Goal: Task Accomplishment & Management: Manage account settings

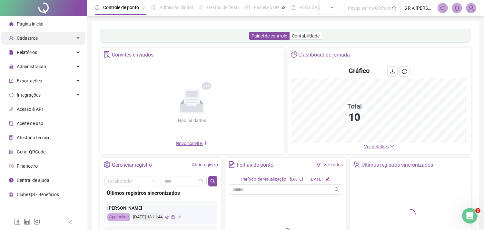
click at [54, 36] on div "Cadastros" at bounding box center [43, 38] width 84 height 13
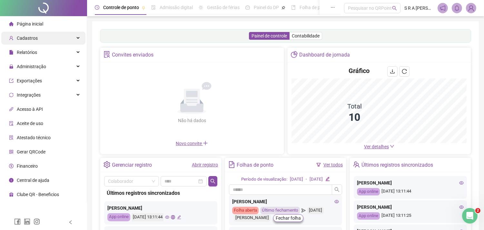
click at [78, 41] on div "Cadastros" at bounding box center [43, 38] width 84 height 13
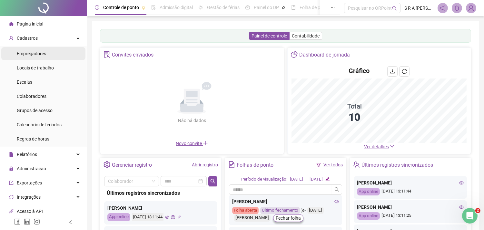
click at [32, 55] on span "Empregadores" at bounding box center [31, 53] width 29 height 5
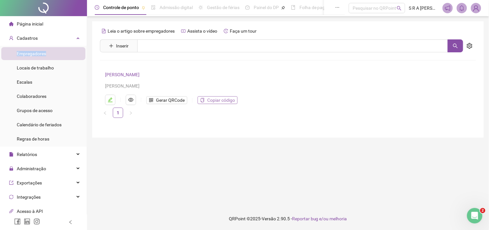
click at [218, 101] on span "Copiar código" at bounding box center [221, 99] width 28 height 7
click at [49, 94] on li "Colaboradores" at bounding box center [43, 96] width 84 height 13
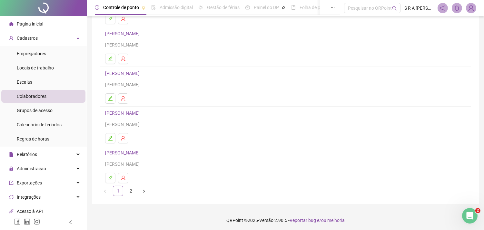
scroll to position [82, 0]
click at [130, 188] on link "2" at bounding box center [131, 189] width 10 height 10
click at [121, 186] on link "1" at bounding box center [118, 189] width 10 height 10
click at [121, 186] on main "Leia o artigo sobre colaboradores Assista o vídeo Faça um tour [PERSON_NAME] re…" at bounding box center [285, 70] width 387 height 263
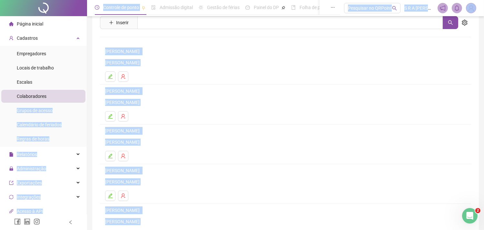
scroll to position [11, 0]
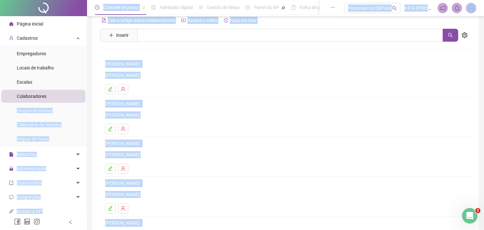
click at [142, 102] on link "[PERSON_NAME]" at bounding box center [123, 103] width 36 height 5
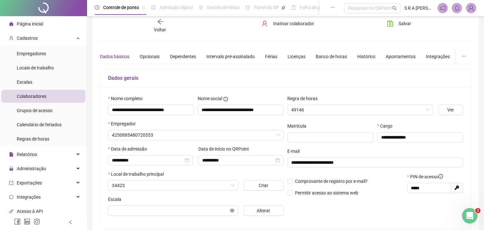
type input "**********"
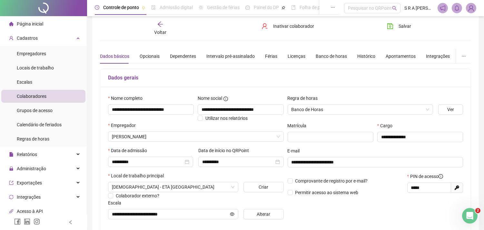
scroll to position [82, 0]
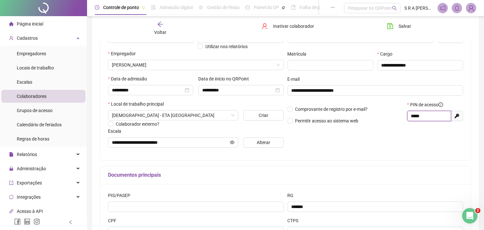
drag, startPoint x: 425, startPoint y: 116, endPoint x: 408, endPoint y: 116, distance: 16.8
click at [408, 116] on span "*****" at bounding box center [429, 116] width 44 height 10
click at [430, 116] on input "*****" at bounding box center [428, 115] width 35 height 7
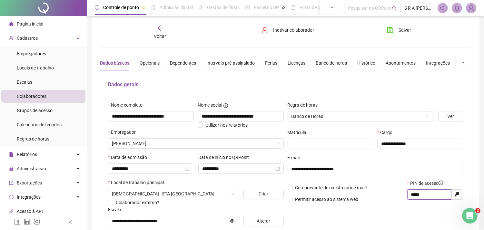
scroll to position [0, 0]
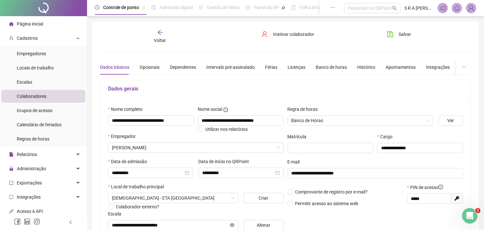
click at [161, 33] on icon "arrow-left" at bounding box center [160, 32] width 6 height 6
